Goal: Transaction & Acquisition: Purchase product/service

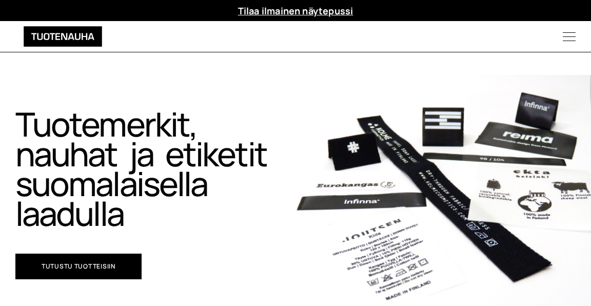
click at [567, 36] on icon "Menu" at bounding box center [569, 36] width 44 height 13
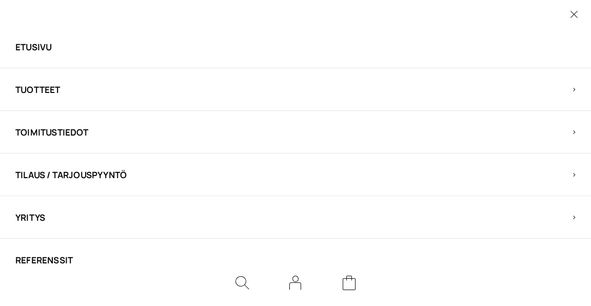
click at [48, 87] on span "Tuotteet" at bounding box center [286, 90] width 542 height 12
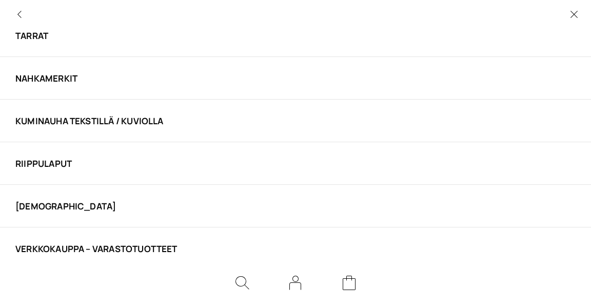
scroll to position [181, 0]
click at [93, 236] on li "VERKKOKAUPPA – Varastotuotteet" at bounding box center [295, 249] width 591 height 43
click at [90, 245] on link "VERKKOKAUPPA – Varastotuotteet" at bounding box center [286, 249] width 542 height 12
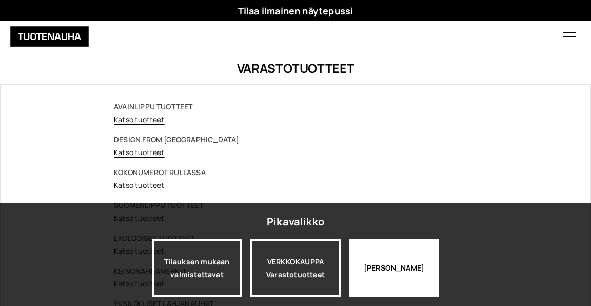
click at [369, 273] on div "Jatka katselua" at bounding box center [394, 267] width 90 height 57
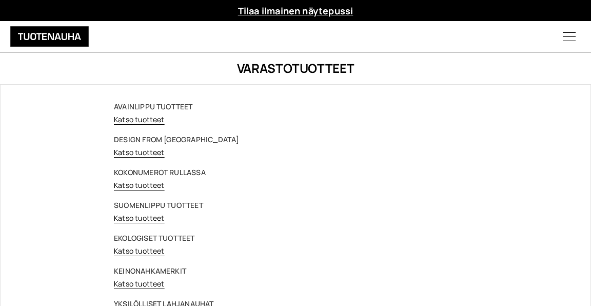
click at [129, 115] on link "Katso tuotteet" at bounding box center [139, 119] width 51 height 10
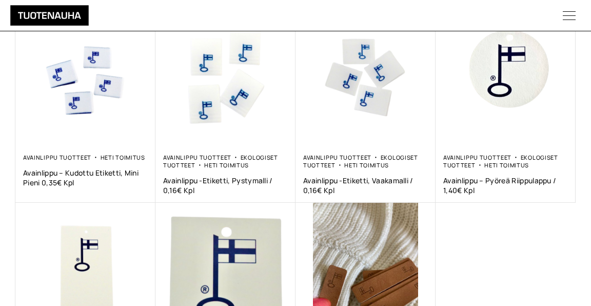
scroll to position [237, 0]
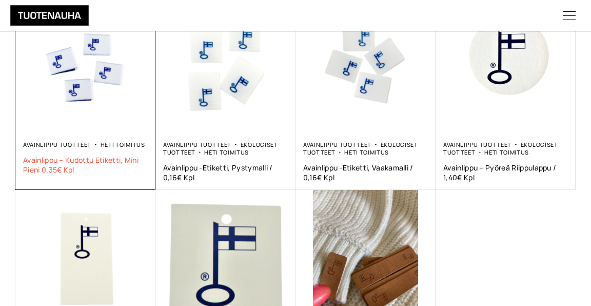
click at [95, 157] on span "Avainlippu – kudottu etiketti, mini pieni 0,35€ kpl" at bounding box center [85, 164] width 125 height 19
